Goal: Task Accomplishment & Management: Complete application form

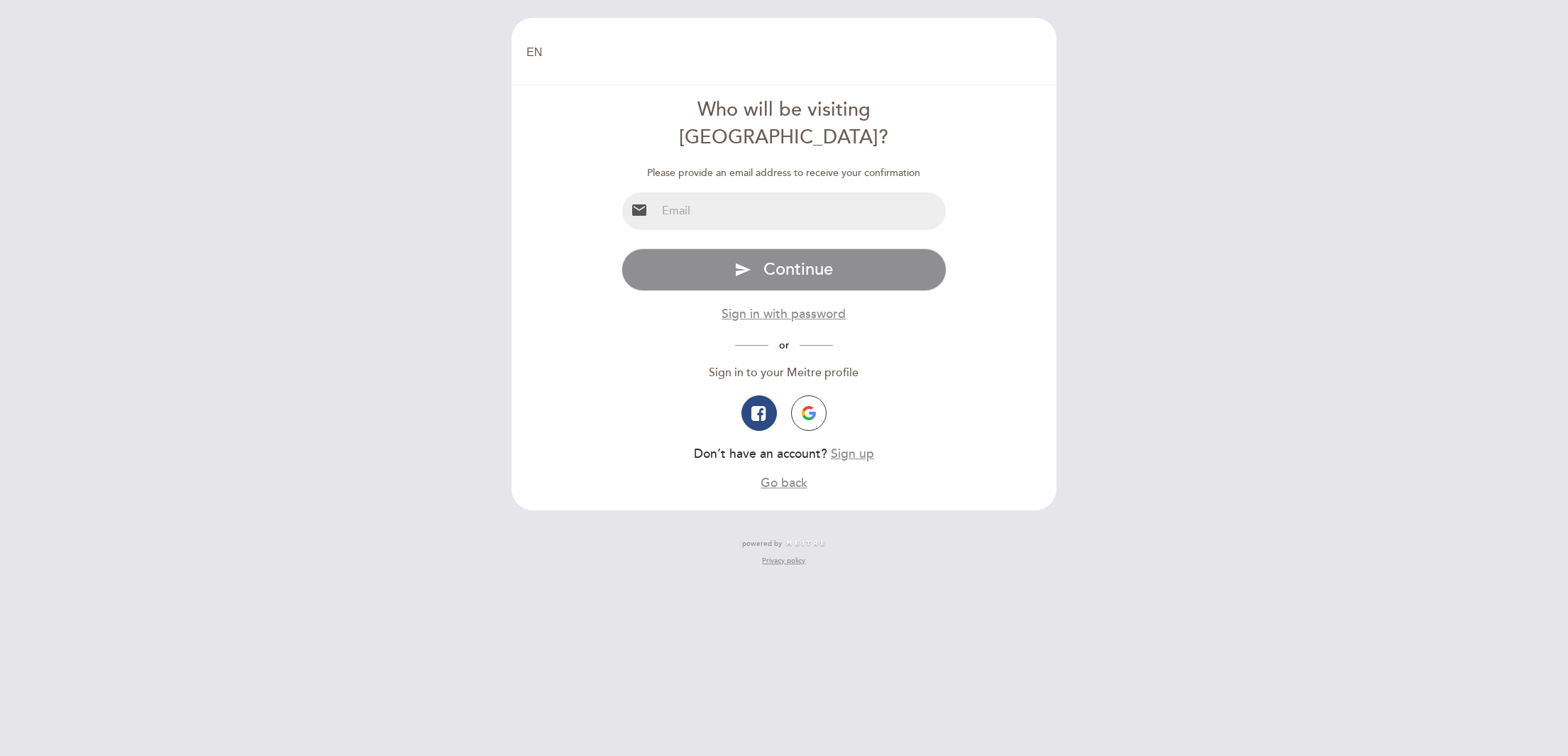
click at [696, 192] on input "email" at bounding box center [801, 211] width 290 height 37
type input "[PERSON_NAME][EMAIL_ADDRESS][PERSON_NAME][DOMAIN_NAME]"
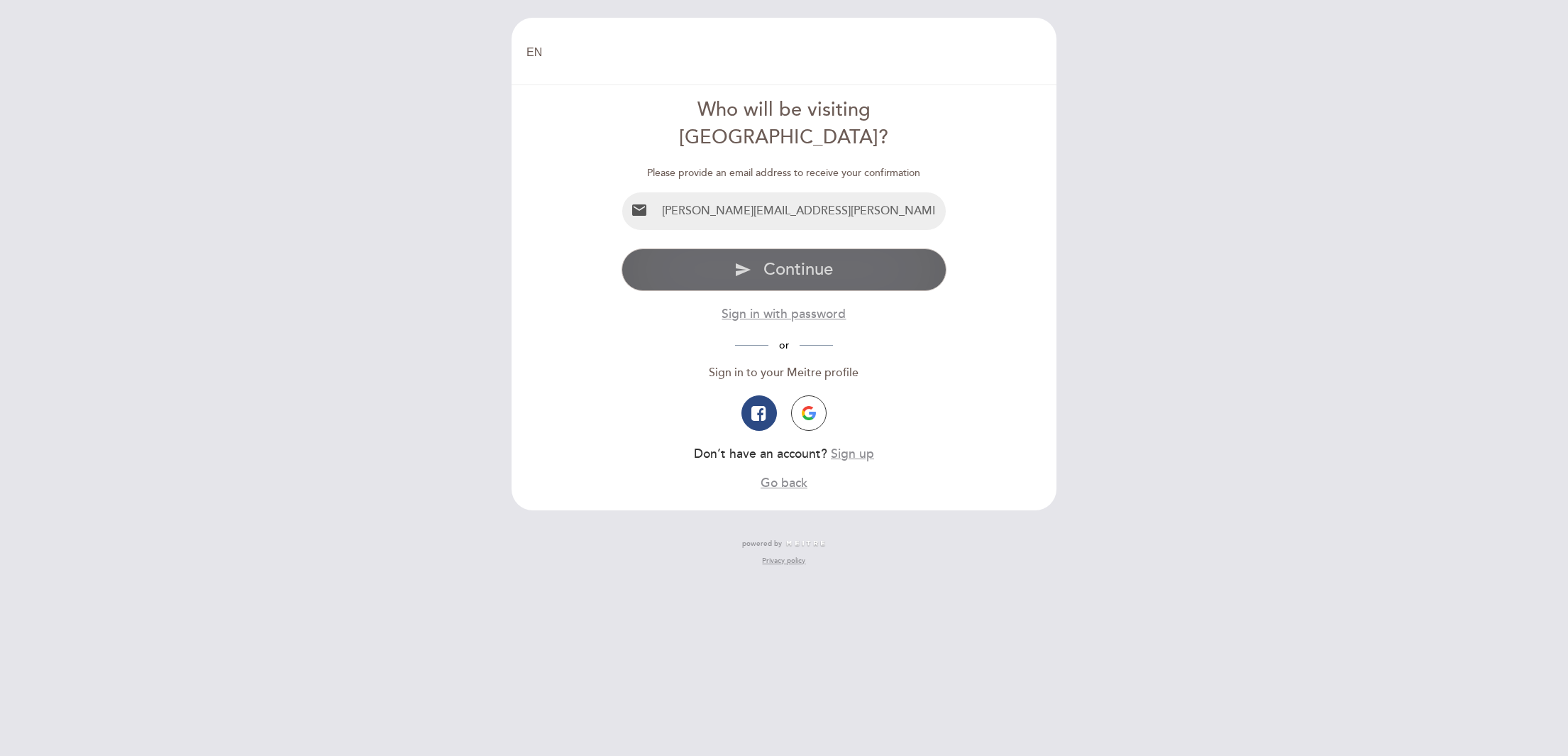
click at [746, 261] on icon "send" at bounding box center [742, 269] width 17 height 17
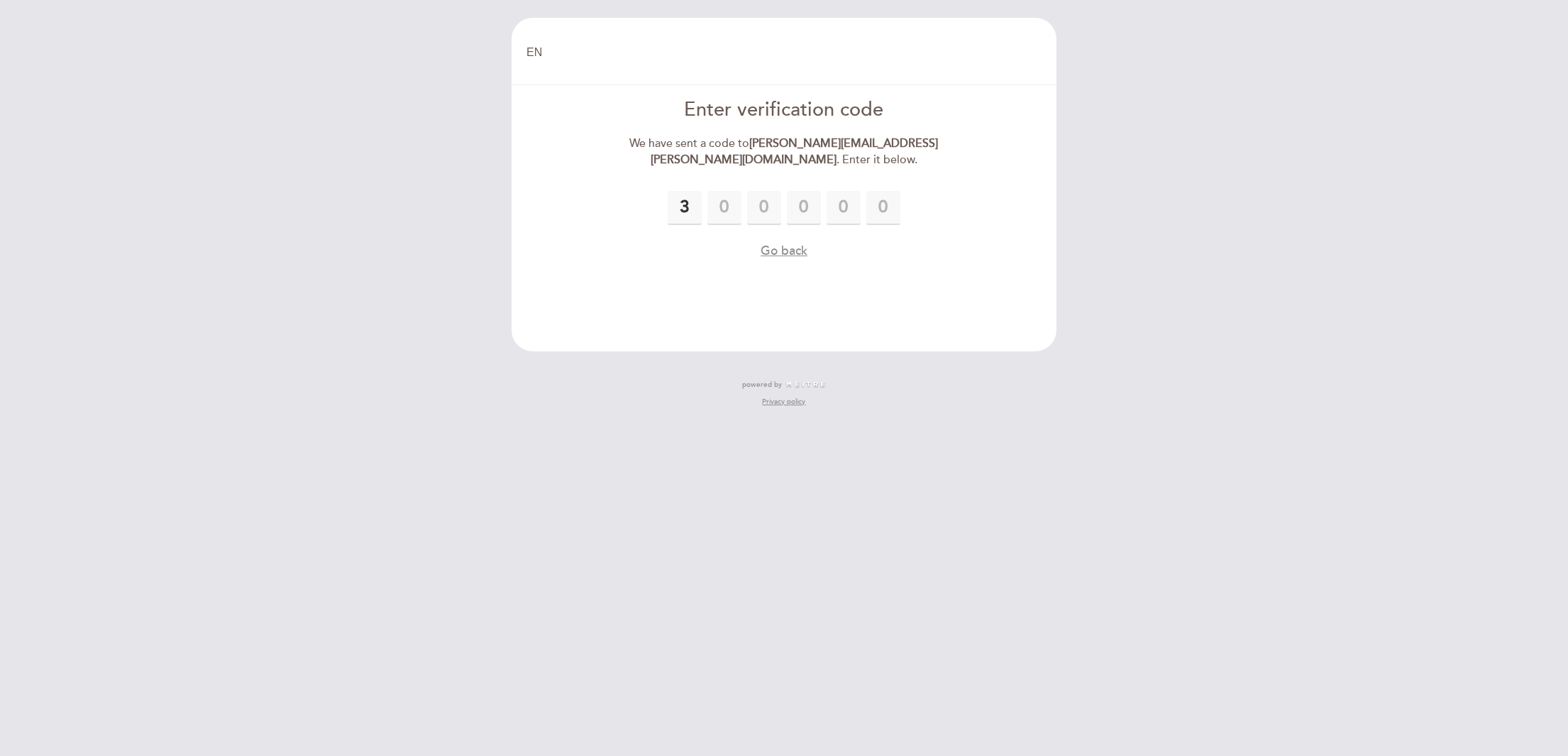
type input "3"
type input "6"
type input "8"
type input "6"
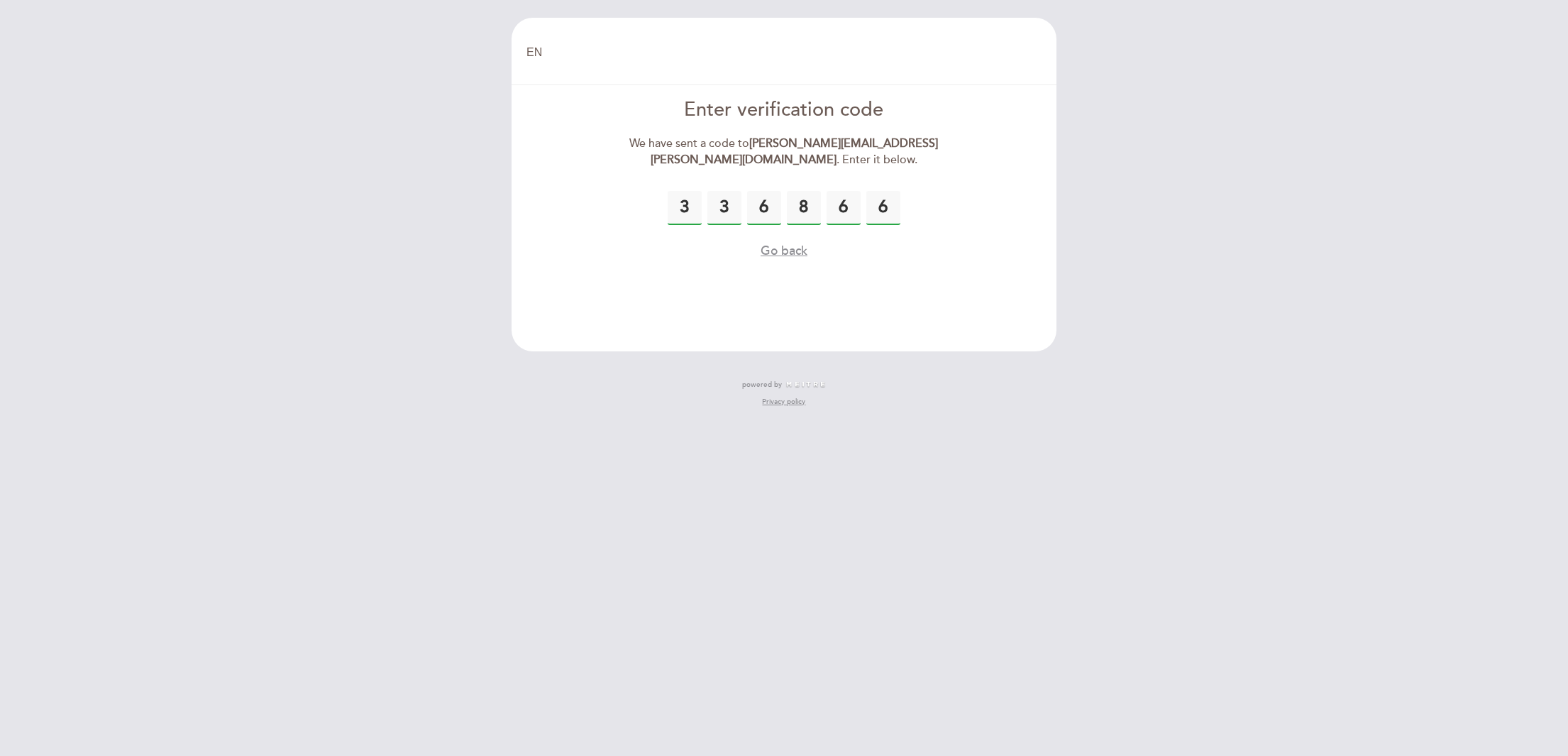
type input "6"
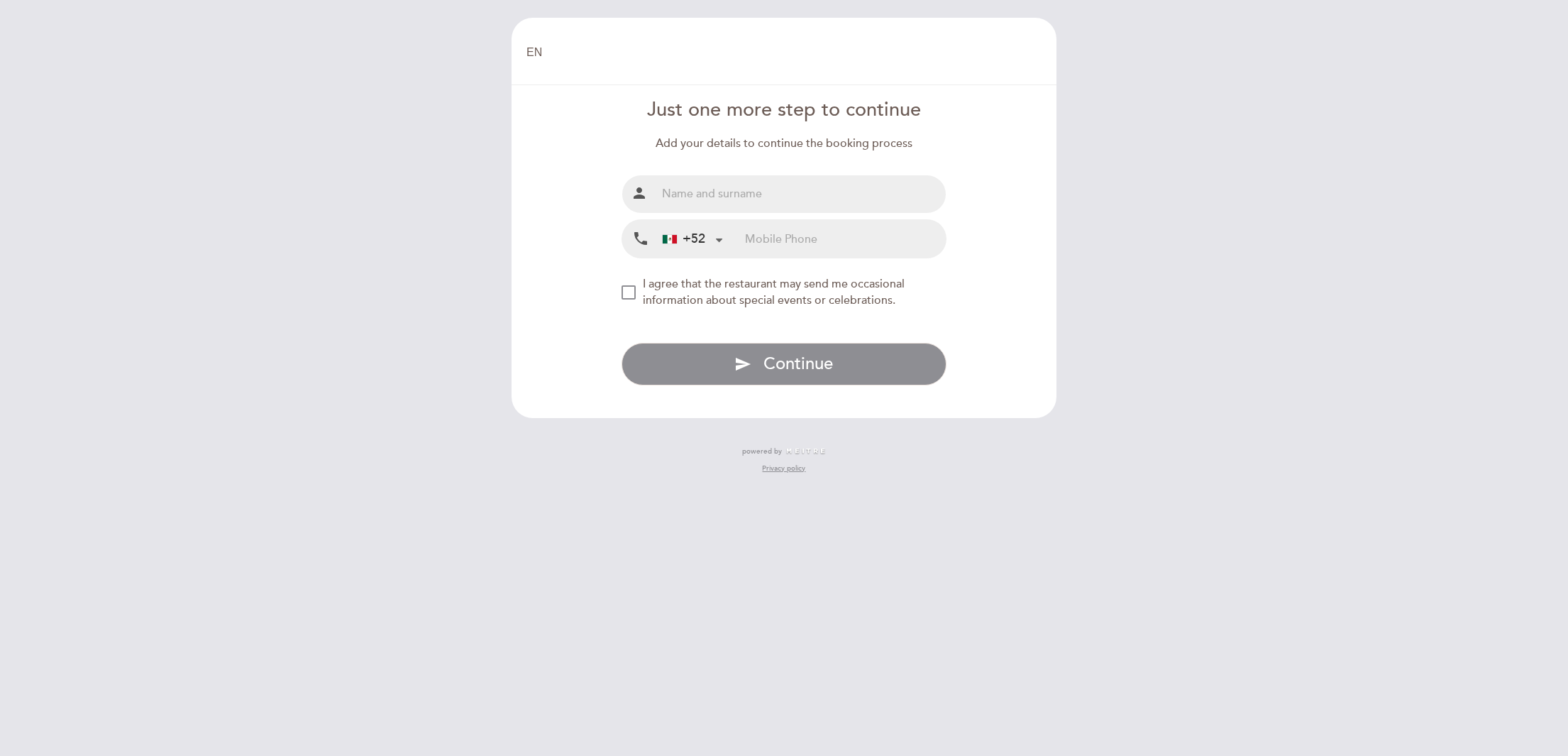
click at [834, 206] on input "text" at bounding box center [801, 194] width 290 height 37
type input "[PERSON_NAME]"
click at [759, 237] on input "tel" at bounding box center [845, 238] width 201 height 37
type input "7"
type input "5513198374"
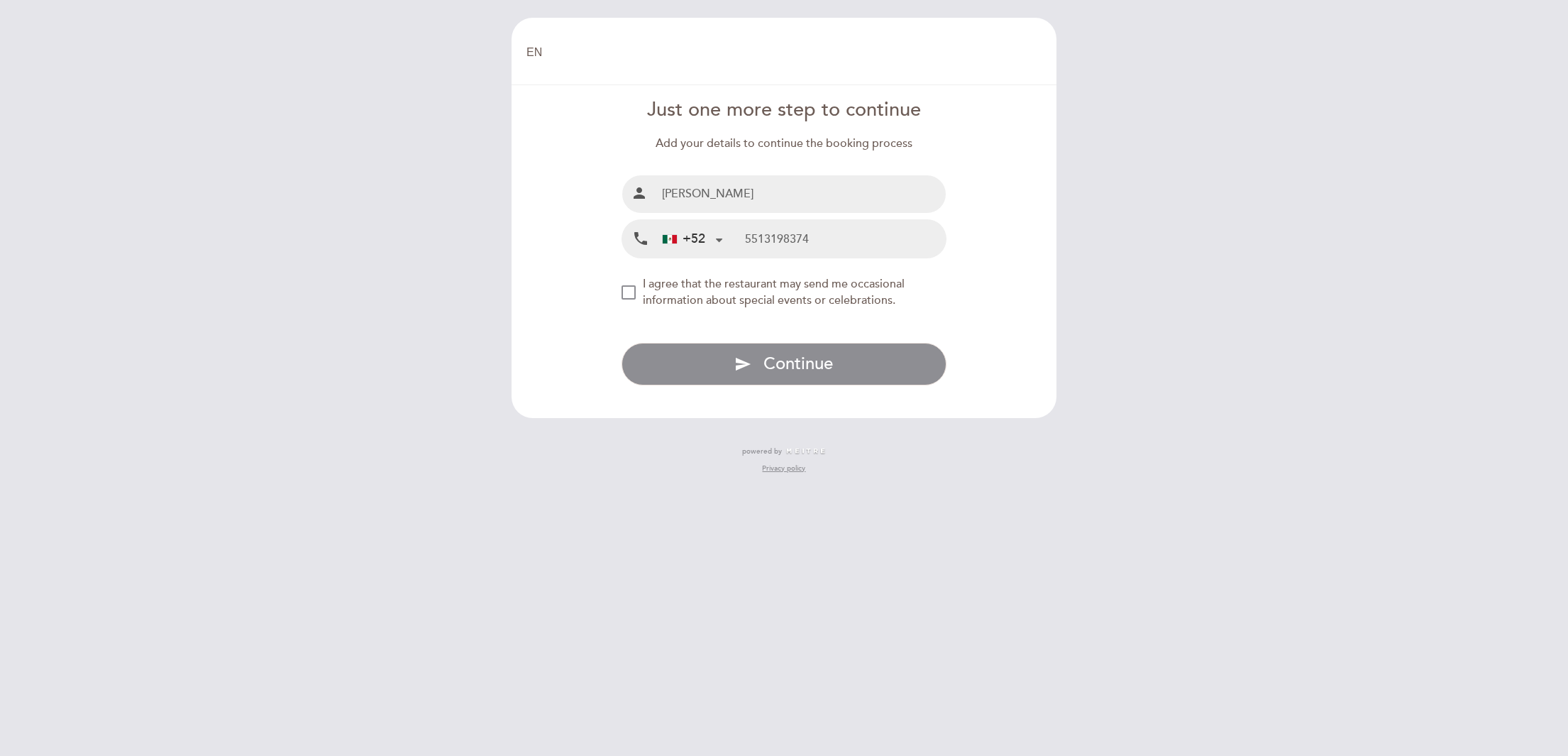
drag, startPoint x: 753, startPoint y: 207, endPoint x: 640, endPoint y: 205, distance: 113.0
click at [640, 205] on div "person [PERSON_NAME]" at bounding box center [785, 194] width 326 height 39
click at [895, 235] on input "5513198374" at bounding box center [845, 238] width 201 height 37
click at [634, 292] on div "NEW_MODAL_AGREE_RESTAURANT_SEND_OCCASIONAL_INFO" at bounding box center [628, 292] width 14 height 14
click at [623, 290] on div "NEW_MODAL_AGREE_RESTAURANT_SEND_OCCASIONAL_INFO" at bounding box center [628, 292] width 14 height 14
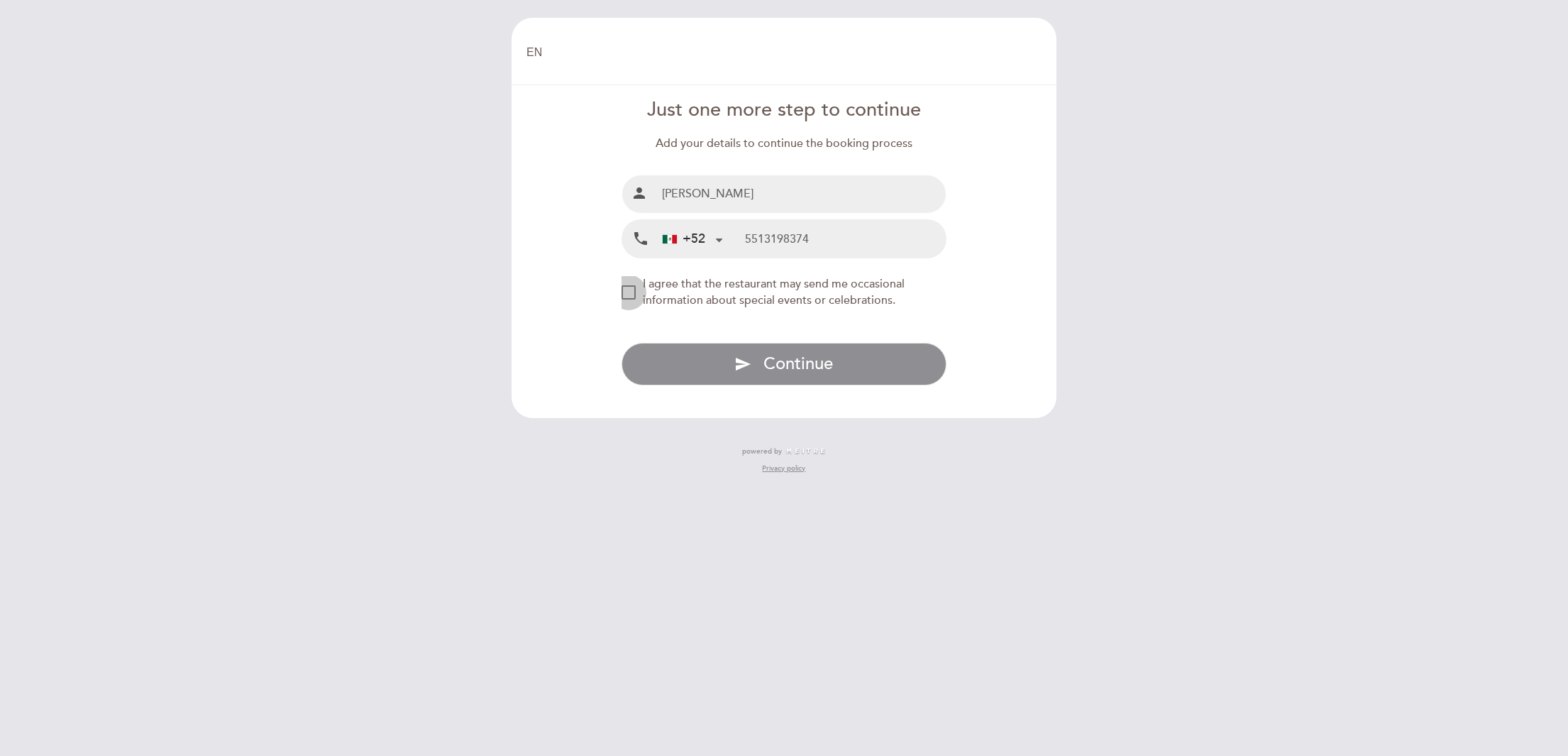
click at [625, 291] on div "NEW_MODAL_AGREE_RESTAURANT_SEND_OCCASIONAL_INFO" at bounding box center [628, 292] width 14 height 14
click at [636, 292] on div "NEW_MODAL_AGREE_RESTAURANT_SEND_OCCASIONAL_INFO" at bounding box center [628, 292] width 14 height 14
click at [702, 351] on button "send Continue" at bounding box center [785, 364] width 326 height 42
